Goal: Task Accomplishment & Management: Complete application form

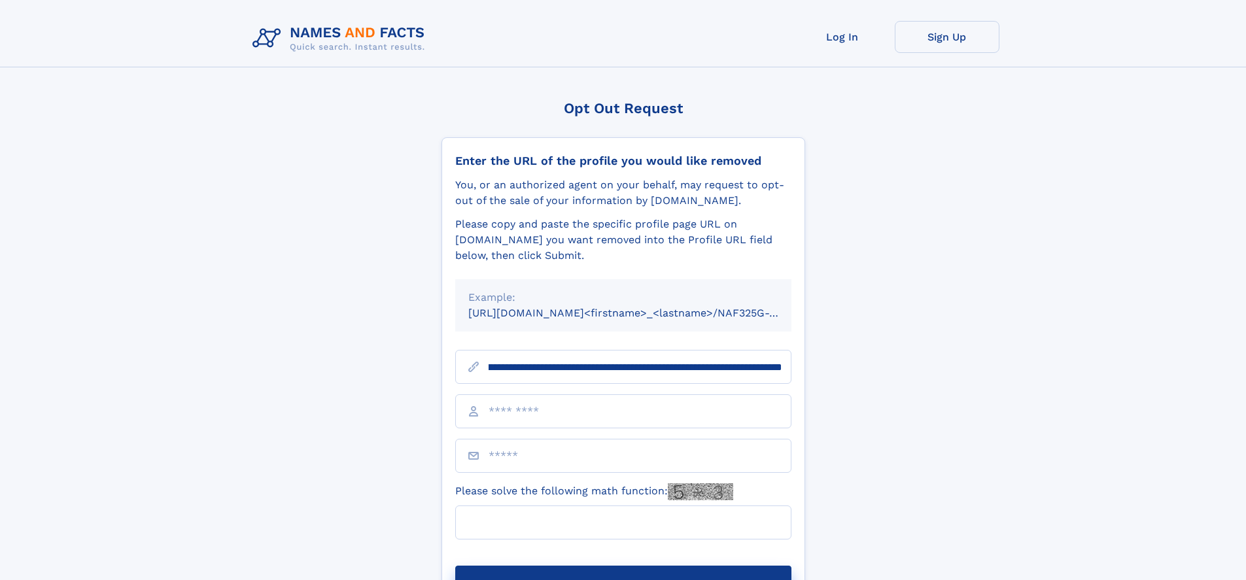
scroll to position [0, 152]
type input "**********"
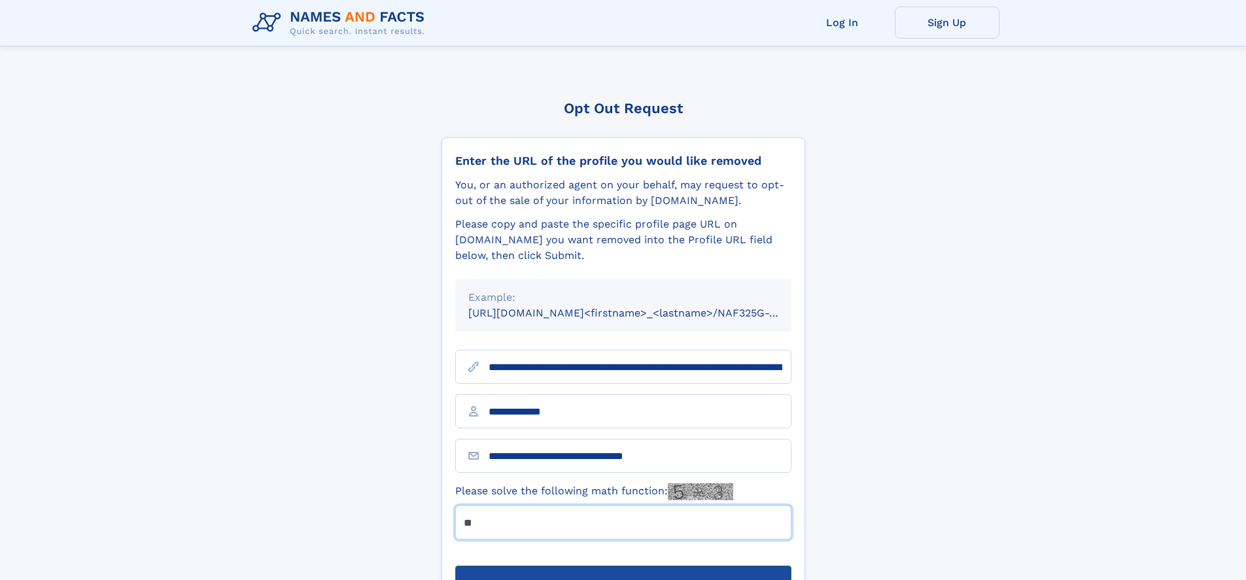
type input "**"
click at [623, 566] on button "Submit Opt Out Request" at bounding box center [623, 587] width 336 height 42
